Goal: Task Accomplishment & Management: Use online tool/utility

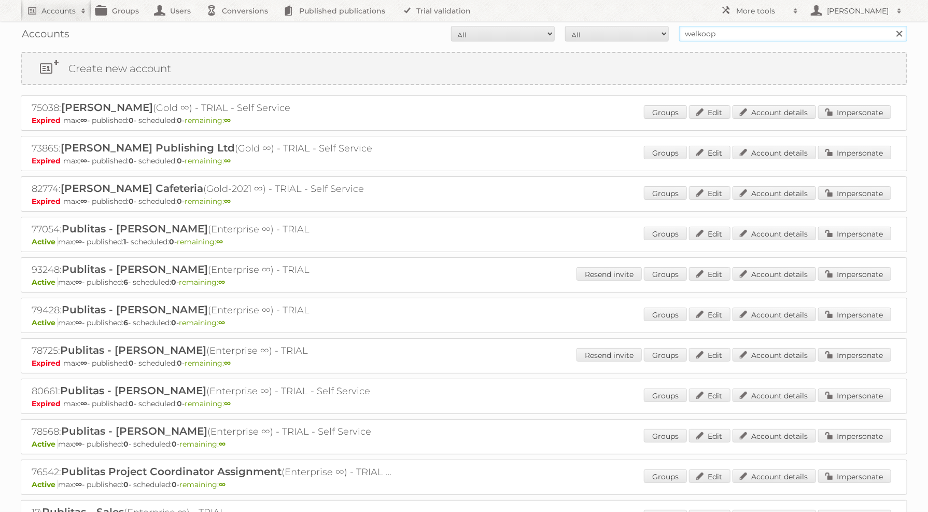
click at [721, 30] on input "welkoop" at bounding box center [793, 34] width 228 height 16
type input "annet"
click at [891, 26] on input "Search" at bounding box center [899, 34] width 16 height 16
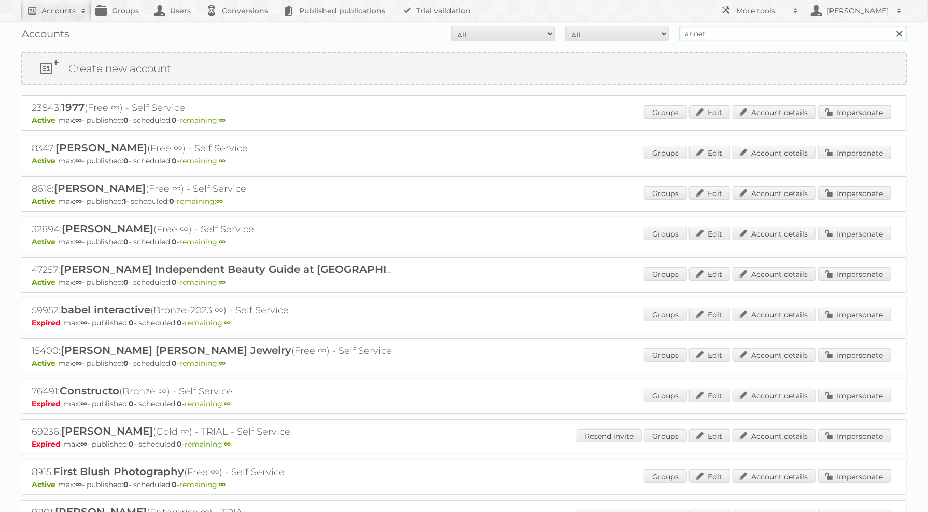
click at [785, 31] on input "annet" at bounding box center [793, 34] width 228 height 16
click at [581, 58] on link "Create new account" at bounding box center [464, 68] width 884 height 31
click at [736, 35] on input "annet" at bounding box center [793, 34] width 228 height 16
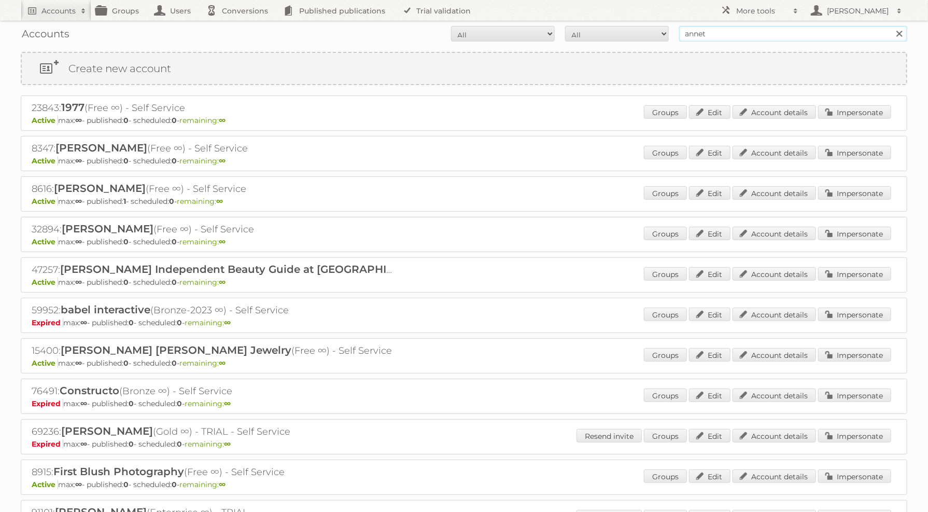
type input "annet del pino"
click at [891, 26] on input "Search" at bounding box center [899, 34] width 16 height 16
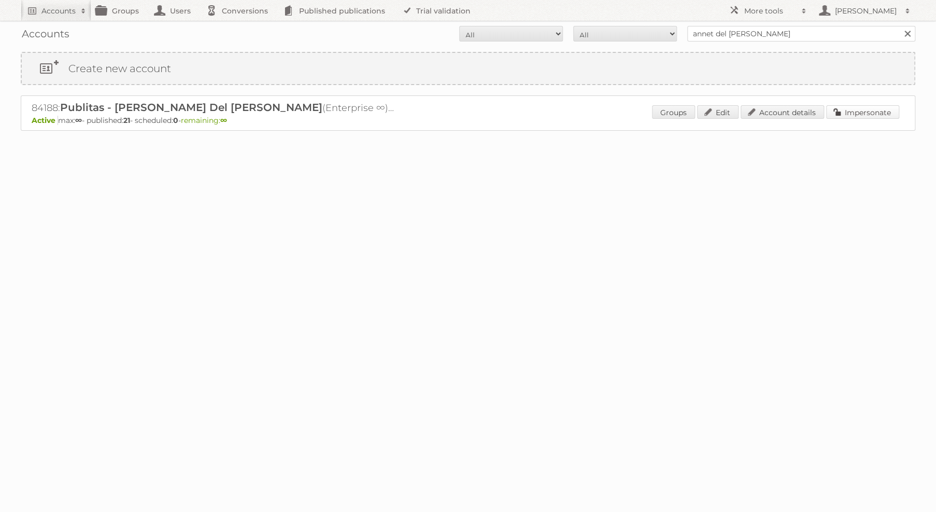
click at [879, 113] on link "Impersonate" at bounding box center [862, 111] width 73 height 13
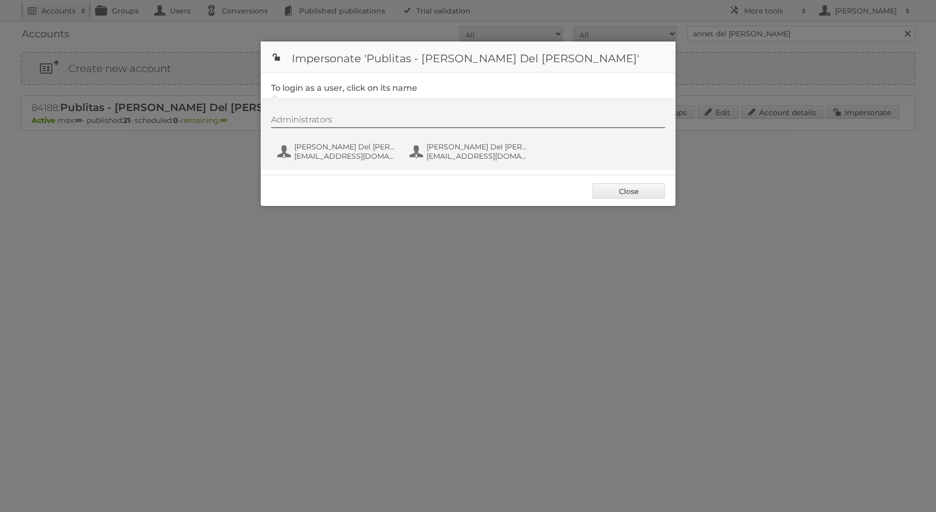
click at [324, 138] on div "Administrators Annet Del Pino annet@publitas.com Annet Del Pino annetdelpino@gm…" at bounding box center [473, 140] width 404 height 50
click at [328, 151] on button "Annet Del Pino annet@publitas.com" at bounding box center [337, 151] width 122 height 21
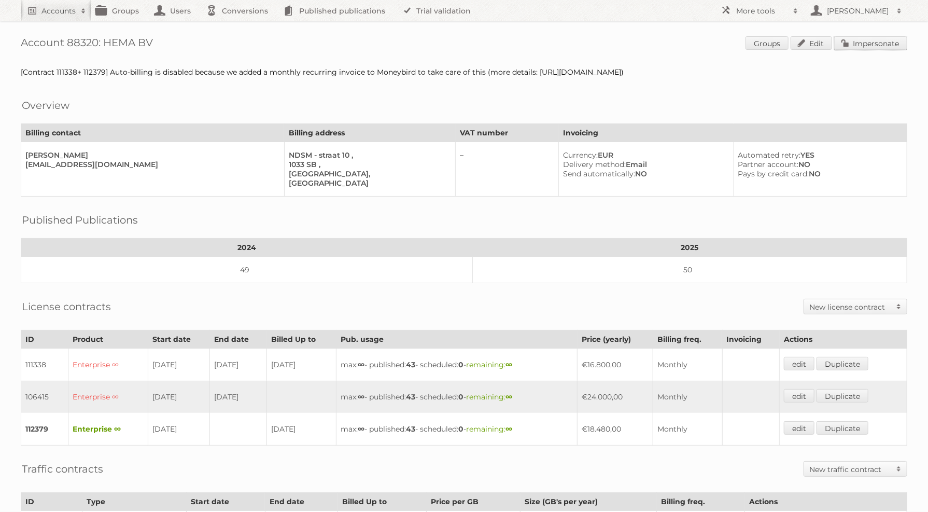
click at [869, 47] on link "Impersonate" at bounding box center [870, 42] width 73 height 13
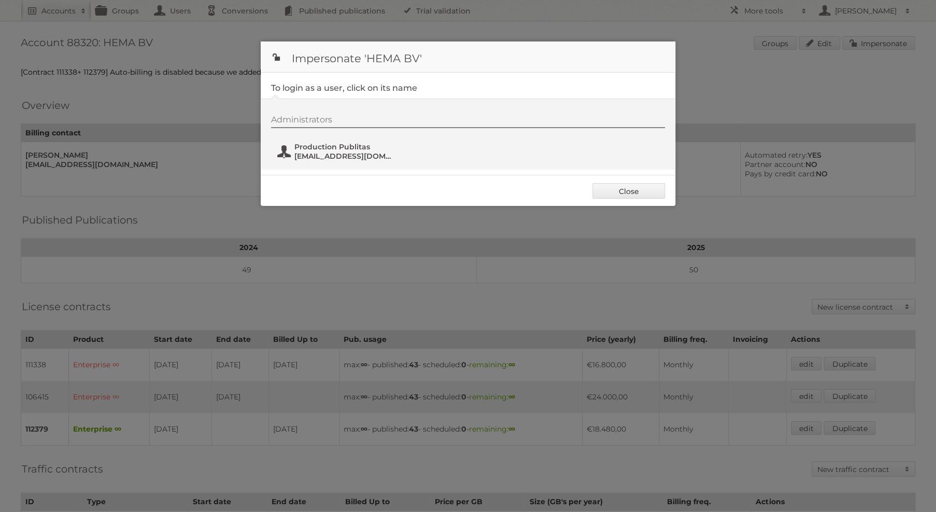
click at [306, 152] on span "[EMAIL_ADDRESS][DOMAIN_NAME]" at bounding box center [344, 155] width 101 height 9
